Goal: Transaction & Acquisition: Purchase product/service

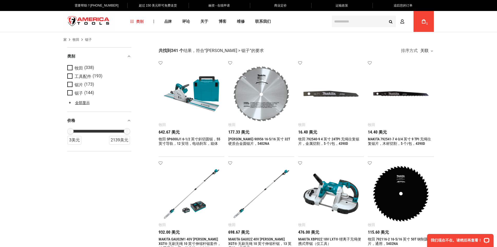
click at [428, 19] on link "My Cart 1" at bounding box center [424, 21] width 10 height 21
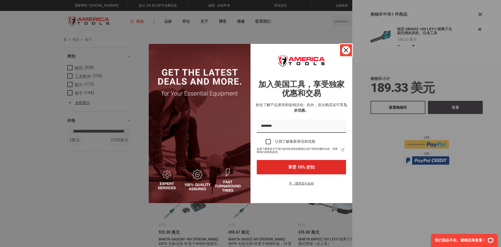
click at [345, 50] on icon "关闭图标" at bounding box center [346, 50] width 4 height 4
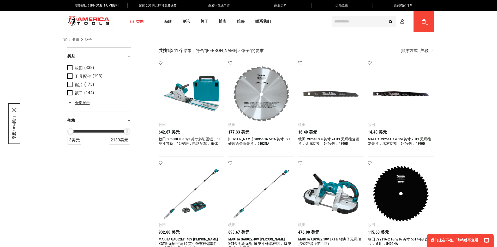
click at [431, 20] on div "我的购物车 1" at bounding box center [424, 21] width 20 height 21
click at [426, 22] on link "我的购物车 1" at bounding box center [424, 21] width 10 height 21
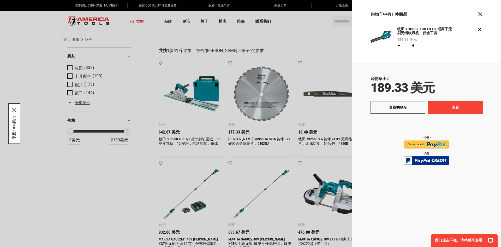
click at [461, 106] on button "查看" at bounding box center [455, 107] width 55 height 13
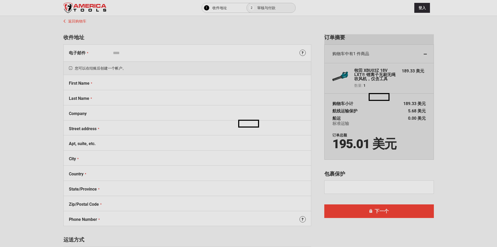
select select "**"
